Goal: Information Seeking & Learning: Check status

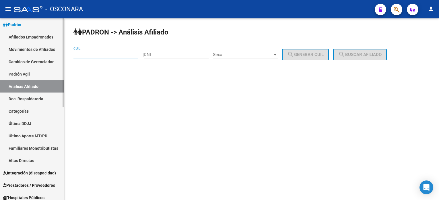
scroll to position [38, 0]
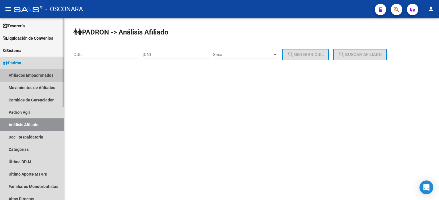
click at [41, 73] on link "Afiliados Empadronados" at bounding box center [32, 75] width 64 height 12
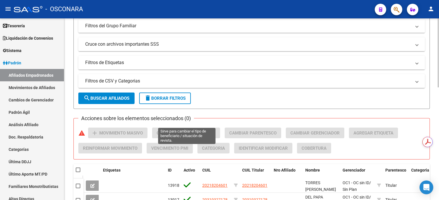
scroll to position [191, 0]
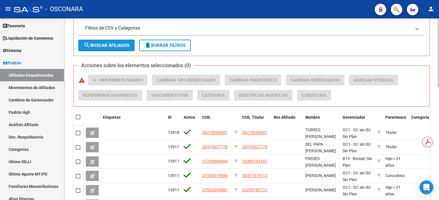
click at [112, 44] on span "search Buscar Afiliados" at bounding box center [107, 45] width 46 height 5
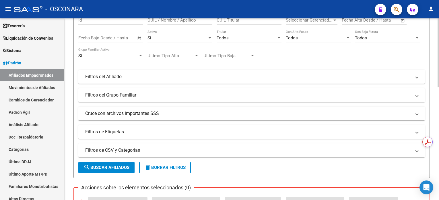
scroll to position [68, 0]
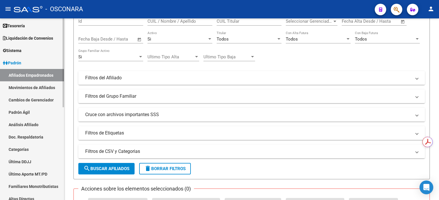
click at [32, 125] on link "Análisis Afiliado" at bounding box center [32, 124] width 64 height 12
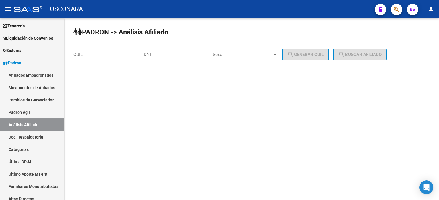
click at [113, 51] on div "CUIL" at bounding box center [105, 52] width 65 height 12
click at [367, 51] on button "search Buscar afiliado" at bounding box center [360, 54] width 54 height 11
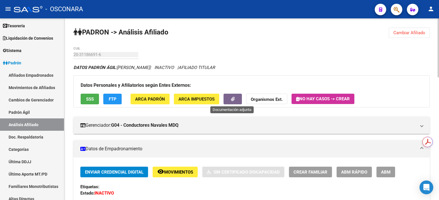
click at [232, 98] on icon "button" at bounding box center [233, 99] width 4 height 4
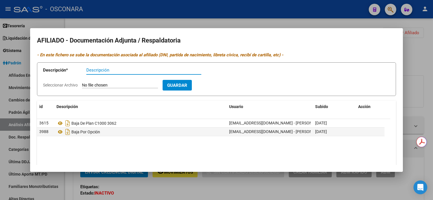
click at [426, 57] on div at bounding box center [216, 100] width 433 height 200
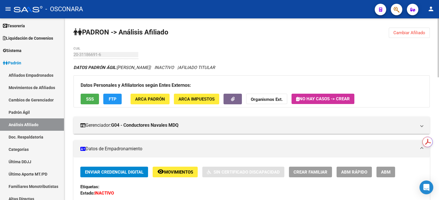
click at [407, 35] on span "Cambiar Afiliado" at bounding box center [410, 32] width 32 height 5
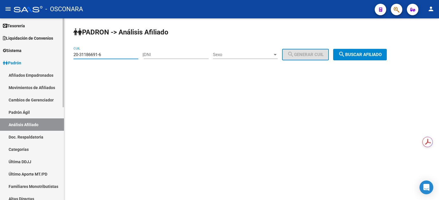
drag, startPoint x: 114, startPoint y: 54, endPoint x: 56, endPoint y: 62, distance: 58.2
click at [56, 62] on mat-sidenav-container "Firma Express Inicio Calendario SSS Instructivos Contacto OS Reportes Tablero d…" at bounding box center [219, 108] width 439 height 181
type input "20-33120434-0"
click at [371, 57] on button "search Buscar afiliado" at bounding box center [360, 54] width 54 height 11
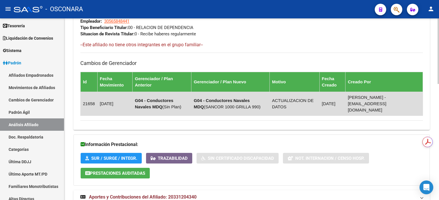
scroll to position [323, 0]
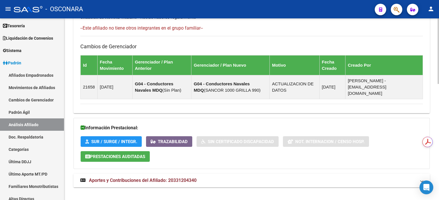
click at [152, 177] on span "Aportes y Contribuciones del Afiliado: 20331204340" at bounding box center [143, 179] width 108 height 5
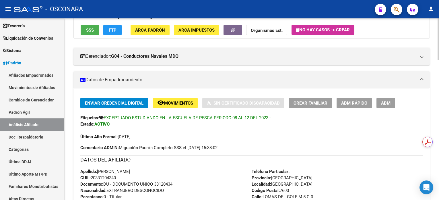
scroll to position [115, 0]
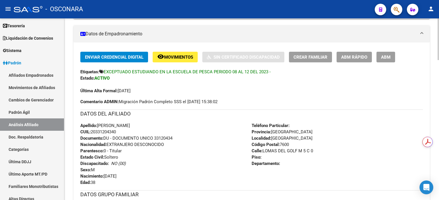
click at [101, 130] on span "CUIL: 20331204340" at bounding box center [98, 131] width 36 height 5
copy span "20331204340"
